Goal: Check status: Check status

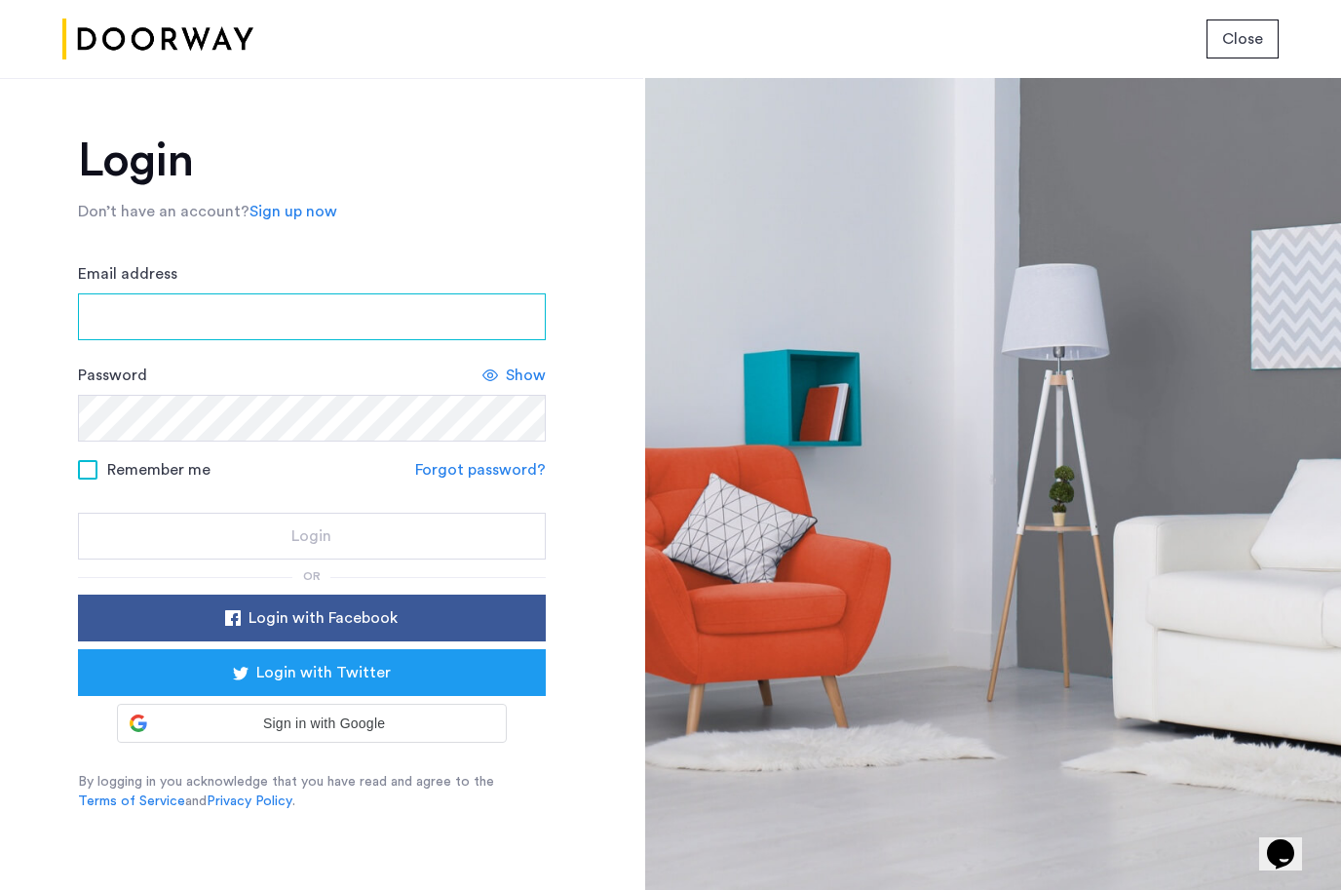
click at [401, 294] on input "Email address" at bounding box center [312, 316] width 468 height 47
type input "**********"
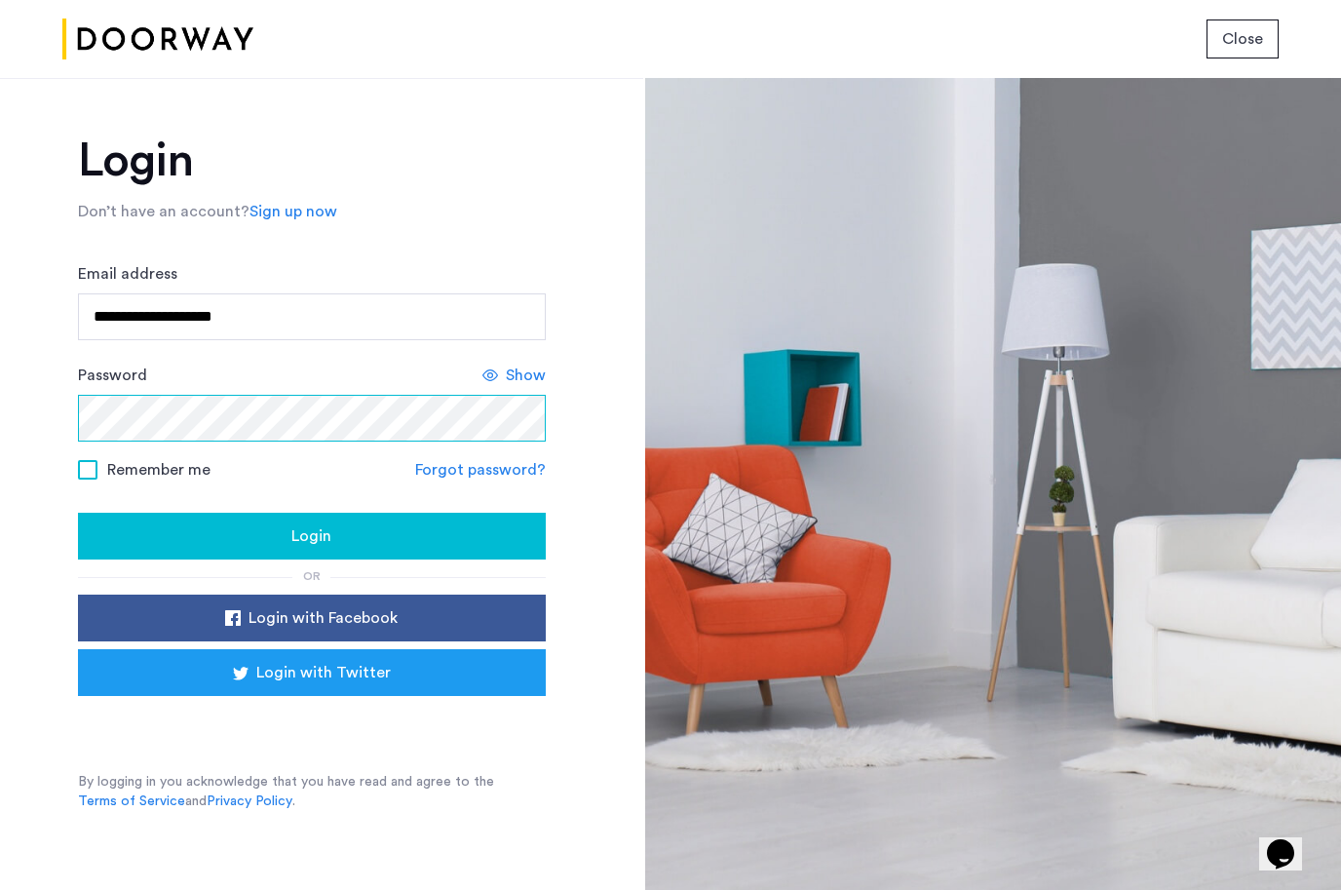
click at [78, 513] on button "Login" at bounding box center [312, 536] width 468 height 47
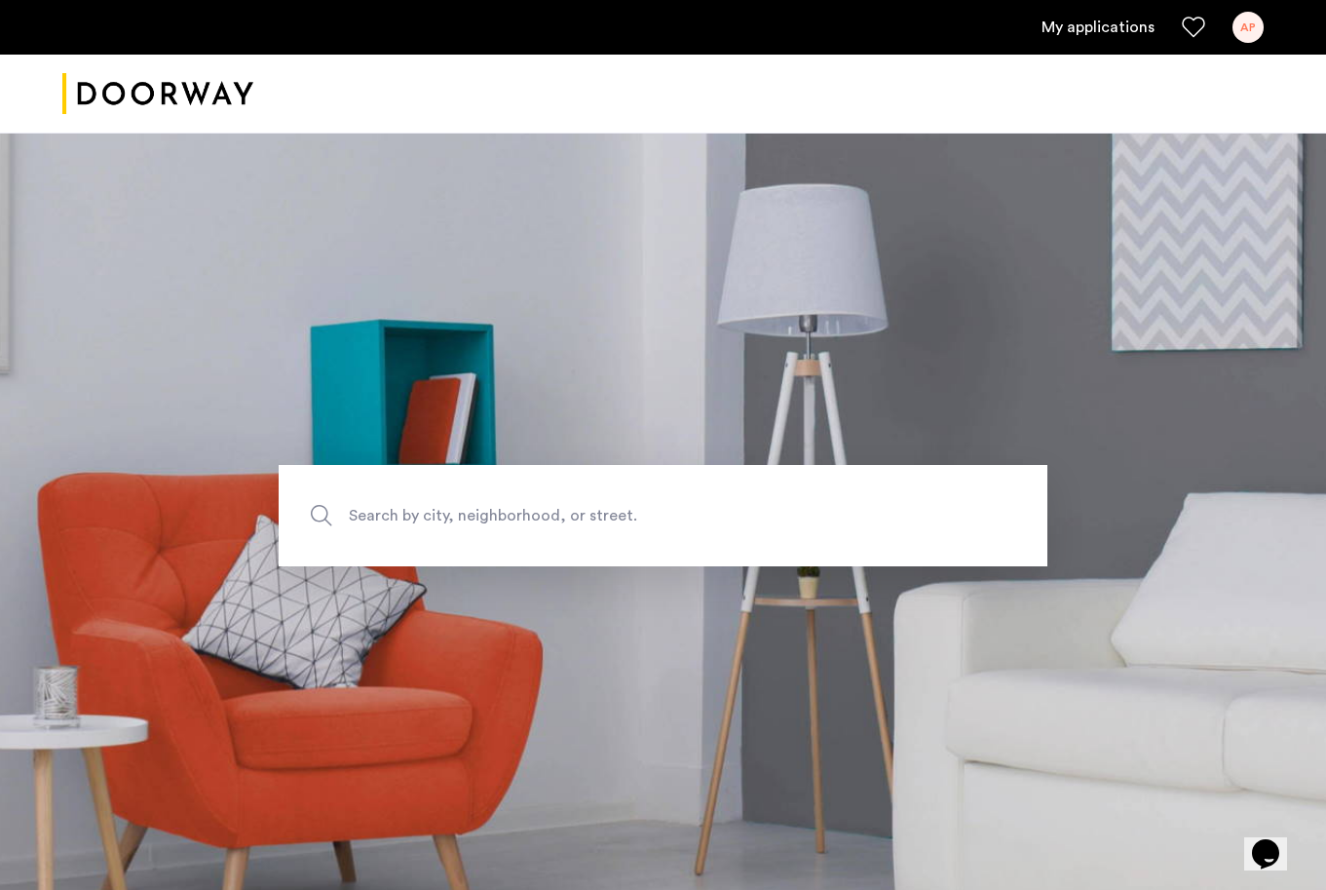
click at [1126, 38] on link "My applications" at bounding box center [1098, 27] width 113 height 23
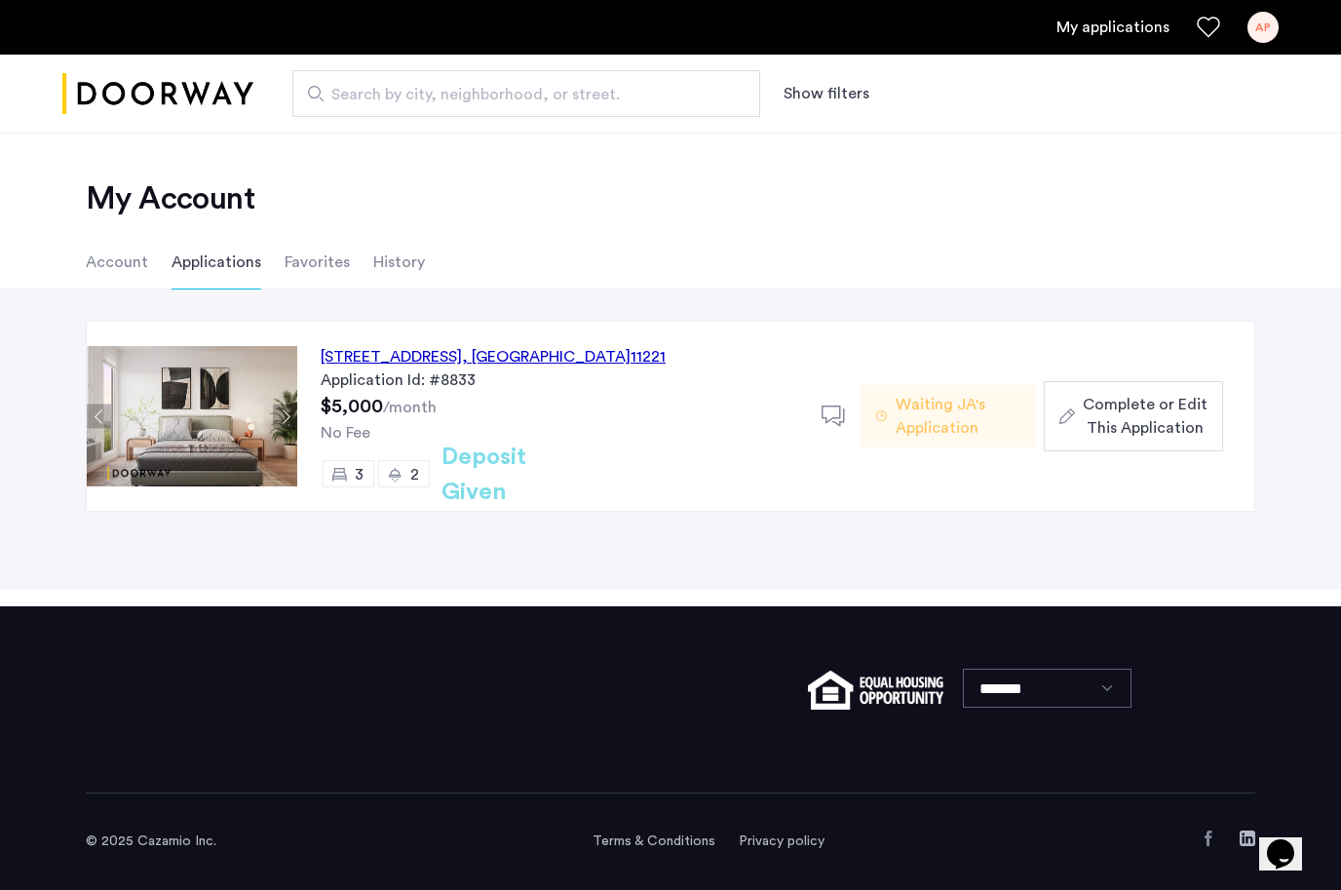
click at [611, 361] on span ", [GEOGRAPHIC_DATA]" at bounding box center [546, 357] width 169 height 16
click at [375, 437] on div "No Fee" at bounding box center [560, 432] width 478 height 23
click at [505, 360] on div "972 Bushwick Avenue, Unit 8B, Brooklyn , NY 11221" at bounding box center [493, 356] width 345 height 23
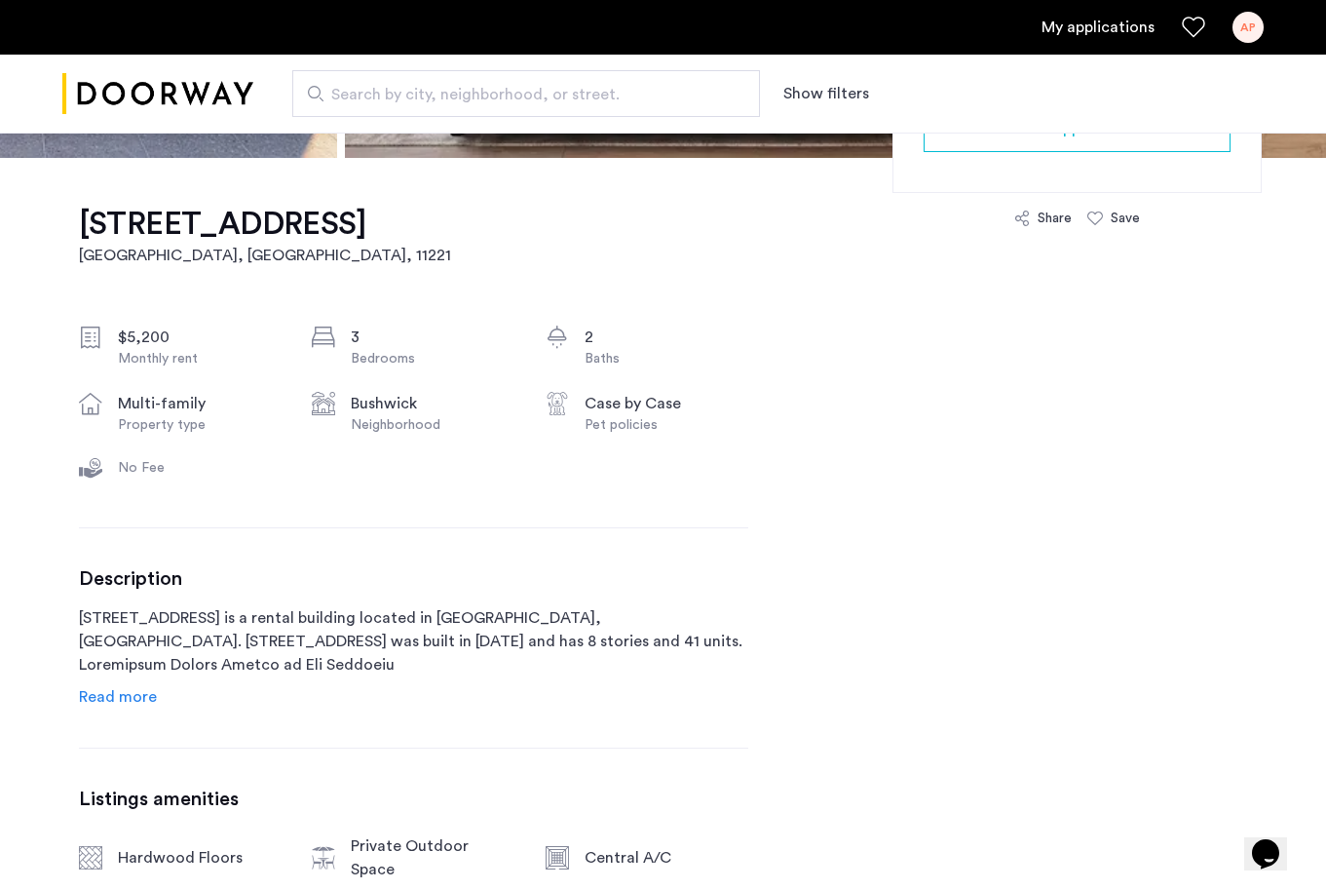
scroll to position [560, 0]
